Goal: Find specific page/section: Find specific page/section

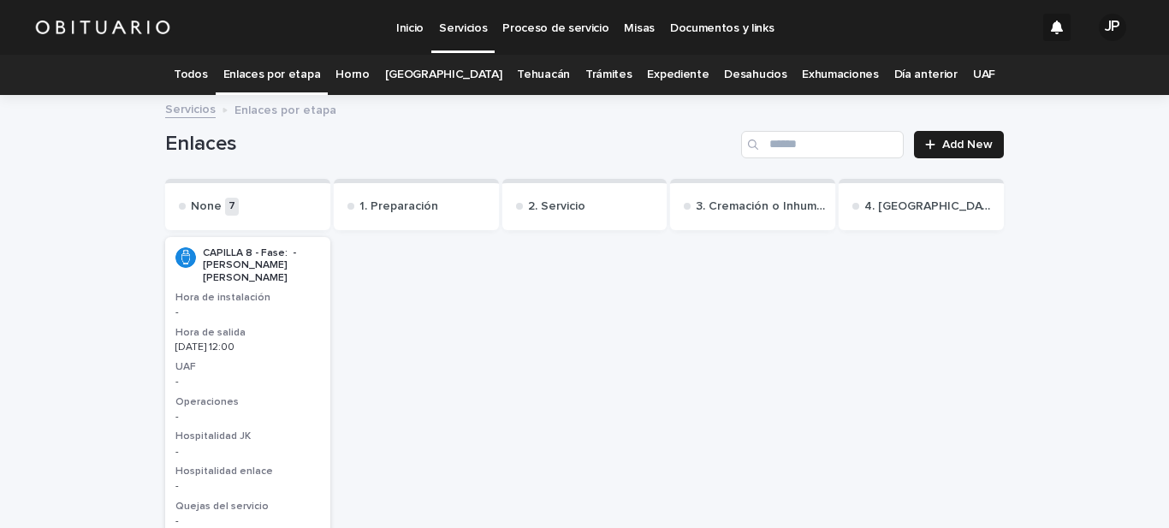
click at [727, 39] on link "Documentos y links" at bounding box center [722, 26] width 119 height 53
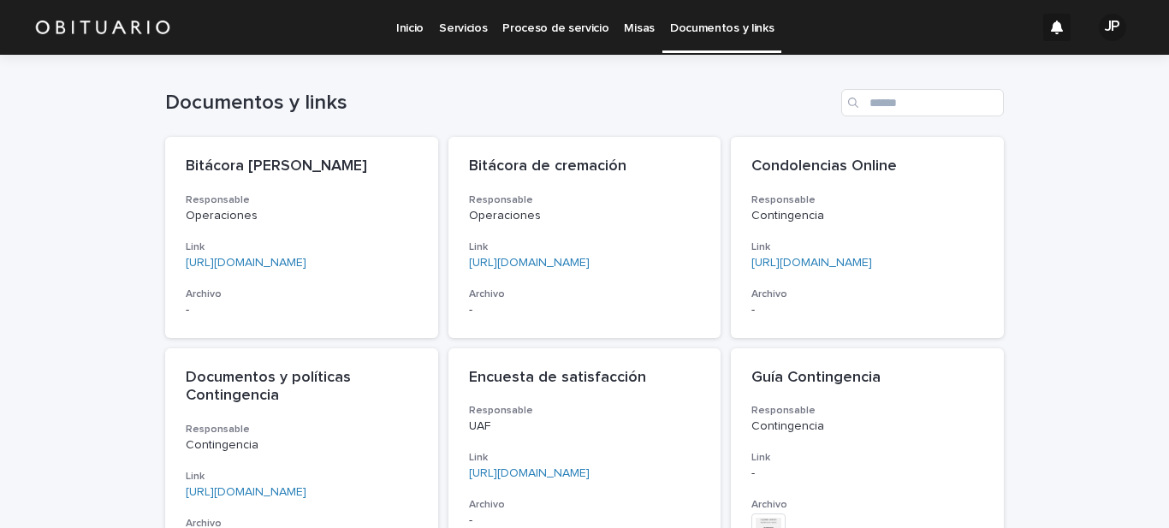
click at [452, 33] on p "Servicios" at bounding box center [463, 18] width 48 height 36
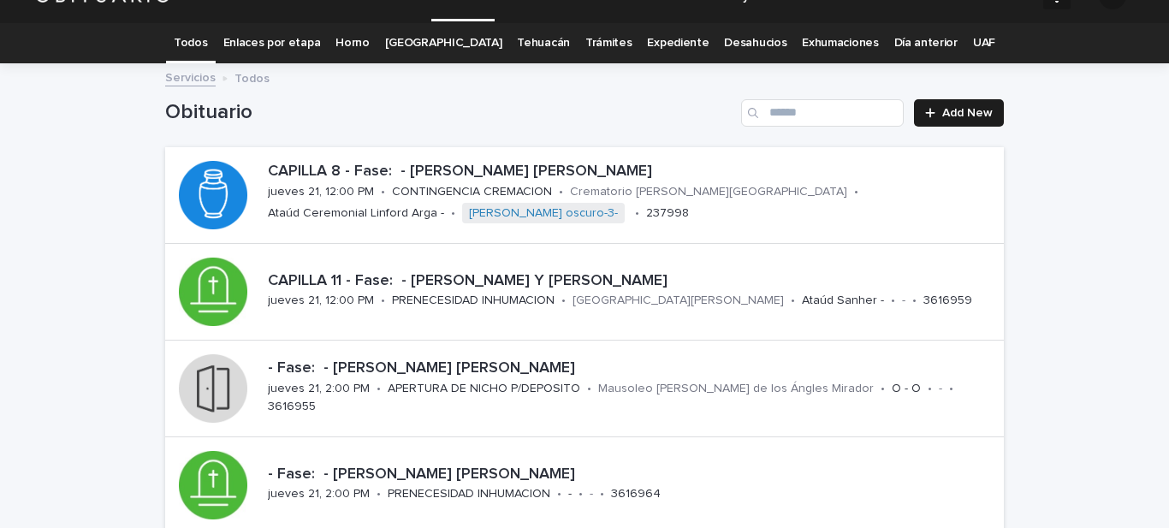
scroll to position [33, 0]
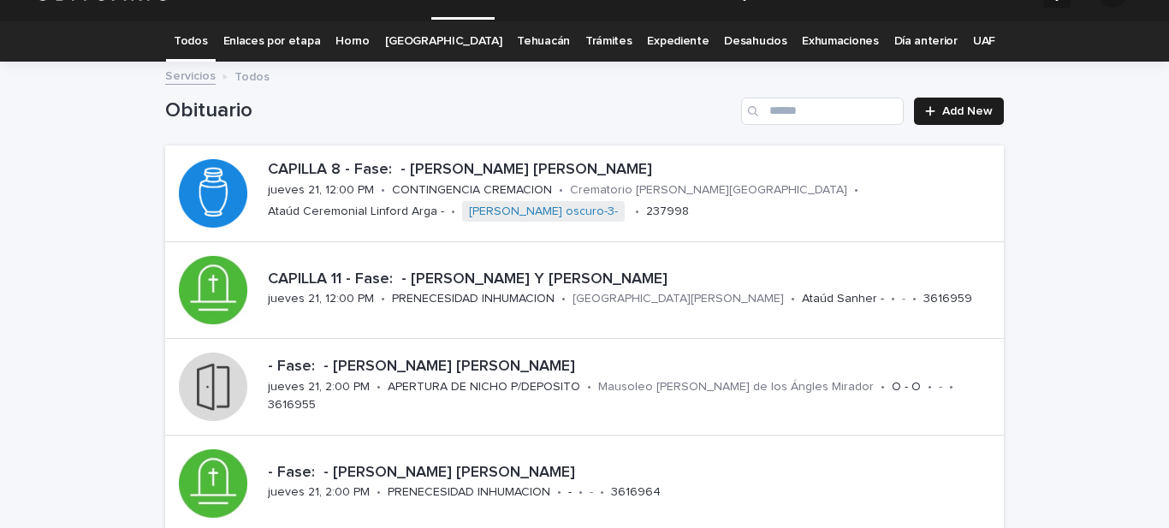
drag, startPoint x: 1152, startPoint y: 132, endPoint x: 1167, endPoint y: 160, distance: 32.2
click at [818, 160] on div "Inicio Servicios Proceso de servicio Misas Documentos y links JP Todos Enlaces …" at bounding box center [584, 264] width 1169 height 528
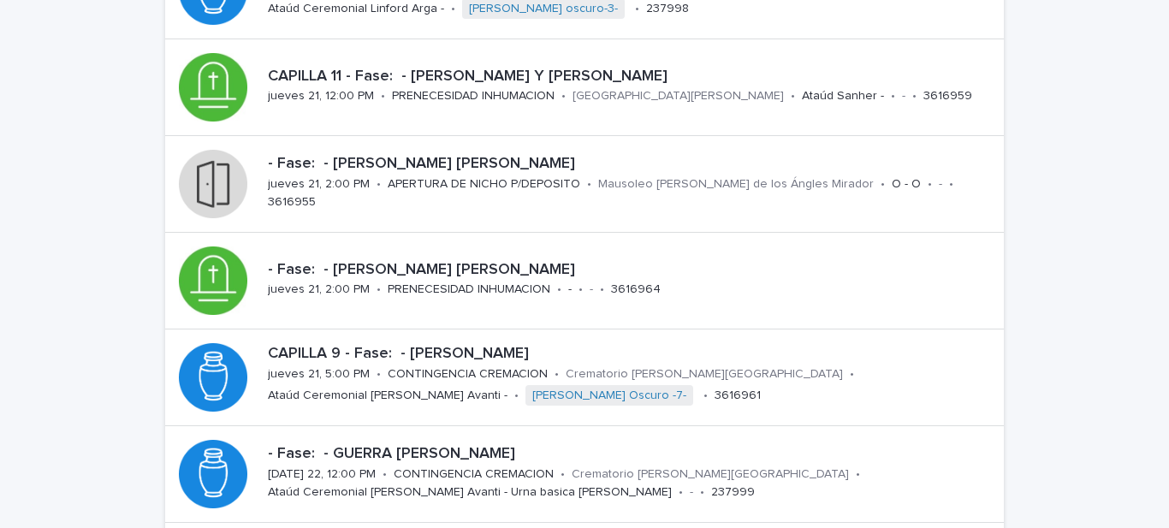
scroll to position [220, 0]
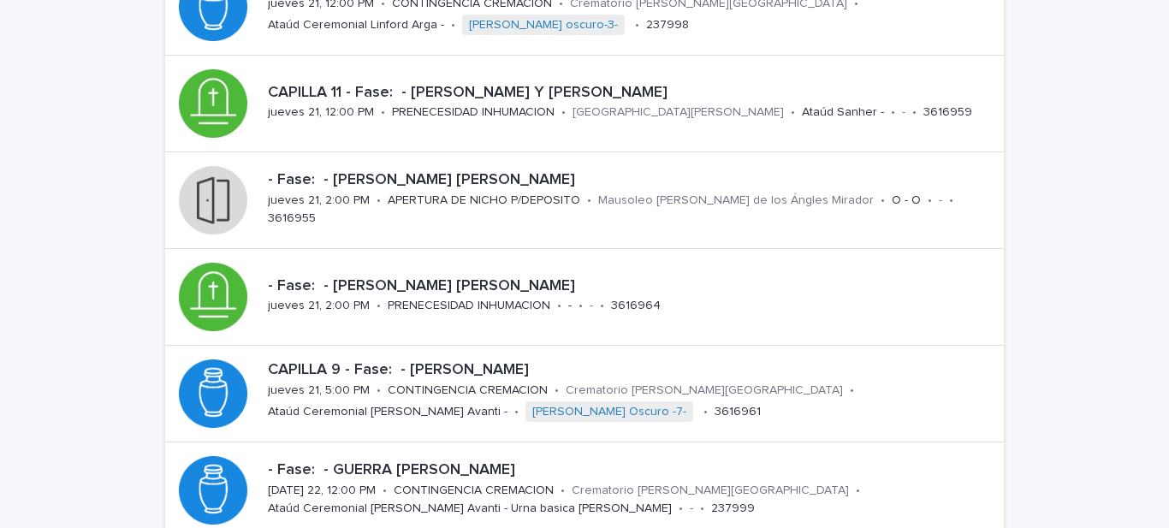
click at [818, 256] on div "Loading... Saving… Loading... Saving… Obituario Add New CAPILLA 8 - Fase: - [PE…" at bounding box center [584, 376] width 1169 height 998
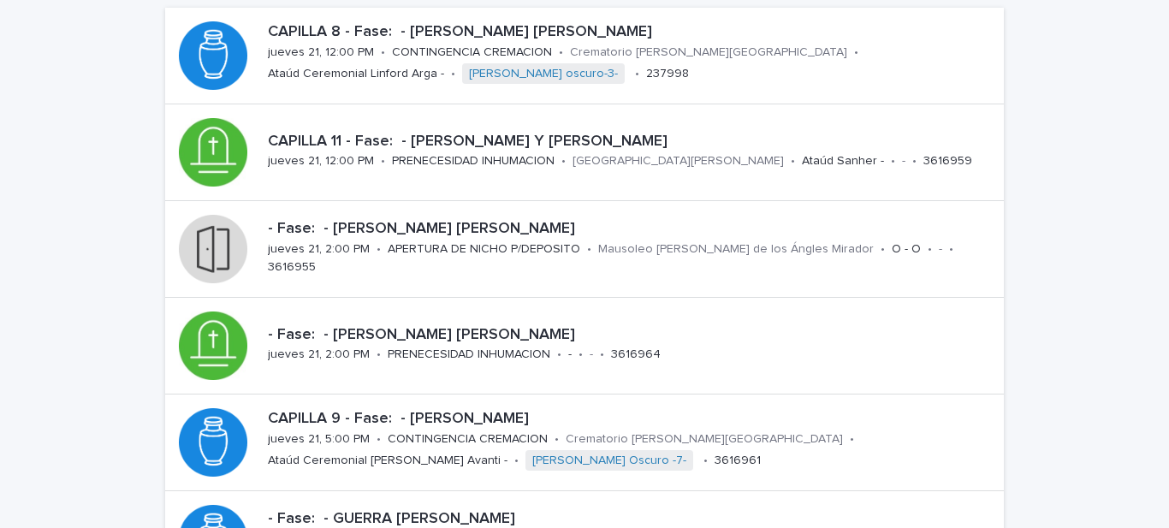
scroll to position [167, 0]
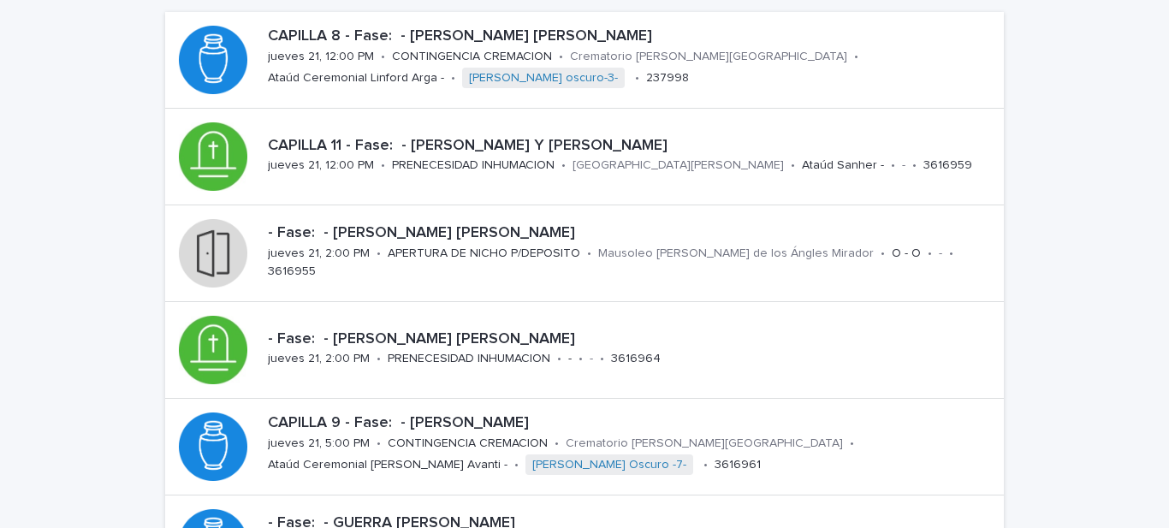
drag, startPoint x: 1139, startPoint y: 247, endPoint x: 1122, endPoint y: 117, distance: 131.3
click at [818, 117] on div "Loading... Saving… Loading... Saving… Obituario Add New CAPILLA 8 - Fase: - [PE…" at bounding box center [584, 429] width 1169 height 998
click at [818, 151] on div "Loading... Saving… Loading... Saving… Obituario Add New CAPILLA 8 - Fase: - [PE…" at bounding box center [584, 429] width 1169 height 998
